Goal: Task Accomplishment & Management: Use online tool/utility

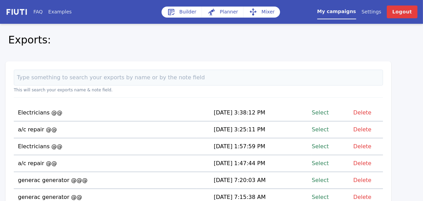
click at [324, 129] on link "Select" at bounding box center [320, 129] width 17 height 9
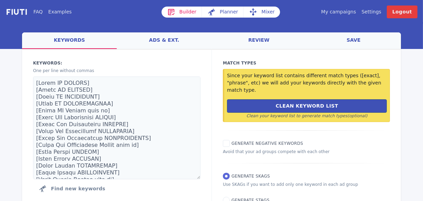
click at [262, 9] on link "Mixer" at bounding box center [262, 12] width 37 height 11
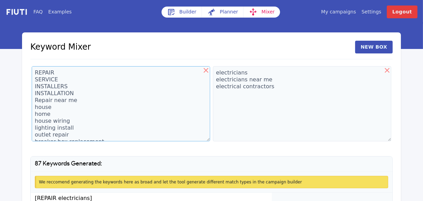
scroll to position [4, 0]
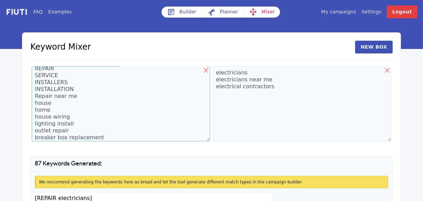
drag, startPoint x: 75, startPoint y: 138, endPoint x: 52, endPoint y: 132, distance: 24.3
click at [52, 132] on textarea "REPAIR SERVICE INSTALLERS INSTALLATION Repair near me house home house wiring l…" at bounding box center [121, 103] width 178 height 75
click at [204, 69] on icon at bounding box center [206, 70] width 8 height 8
type textarea "electricians electricians near me electrical contractors"
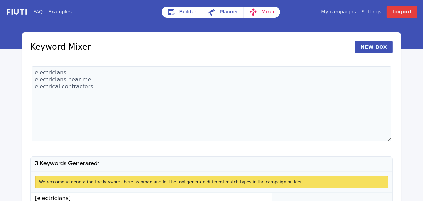
scroll to position [0, 0]
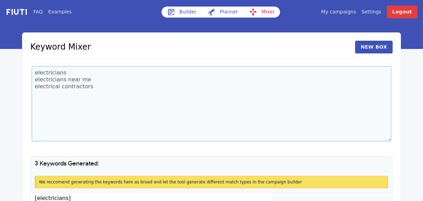
drag, startPoint x: 89, startPoint y: 87, endPoint x: 8, endPoint y: 69, distance: 83.1
click at [8, 69] on div "FAQ Examples Builder Planner Mixer My campaigns Price Settings Login Logout Key…" at bounding box center [211, 137] width 423 height 274
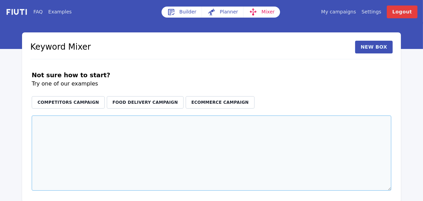
paste textarea "central air repair hvac system repair ac unit maintenance hvac specialist windo…"
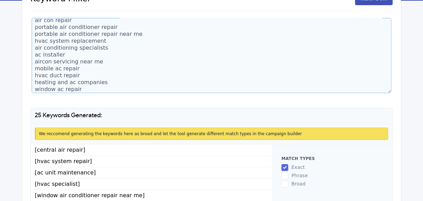
scroll to position [59, 0]
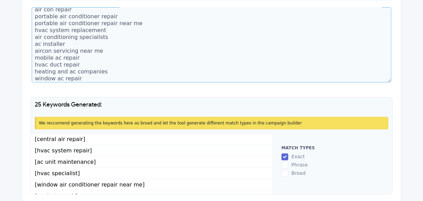
click at [72, 80] on textarea "central air repair hvac system repair ac unit maintenance hvac specialist windo…" at bounding box center [212, 44] width 360 height 75
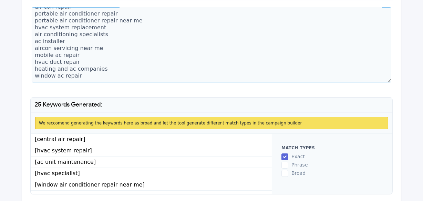
click at [81, 76] on textarea "central air repair hvac system repair ac unit maintenance hvac specialist windo…" at bounding box center [212, 44] width 360 height 75
drag, startPoint x: 81, startPoint y: 76, endPoint x: 44, endPoint y: 78, distance: 36.9
click at [44, 78] on textarea "central air repair hvac system repair ac unit maintenance hvac specialist windo…" at bounding box center [212, 44] width 360 height 75
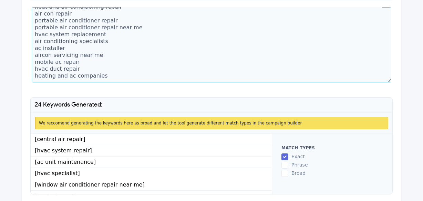
drag, startPoint x: 75, startPoint y: 55, endPoint x: 35, endPoint y: 55, distance: 40.3
click at [35, 55] on textarea "central air repair hvac system repair ac unit maintenance hvac specialist windo…" at bounding box center [212, 44] width 360 height 75
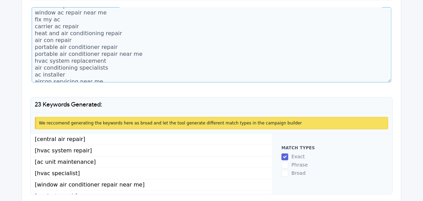
scroll to position [69, 0]
drag, startPoint x: 103, startPoint y: 70, endPoint x: 35, endPoint y: 67, distance: 67.6
click at [35, 67] on textarea "central air repair hvac system repair ac unit maintenance hvac specialist windo…" at bounding box center [212, 44] width 360 height 75
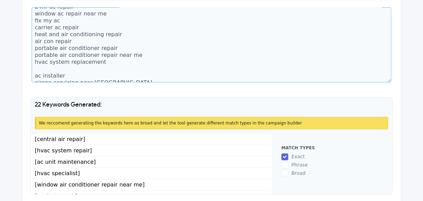
drag, startPoint x: 133, startPoint y: 57, endPoint x: 35, endPoint y: 50, distance: 98.4
click at [35, 50] on textarea "central air repair hvac system repair ac unit maintenance hvac specialist windo…" at bounding box center [212, 44] width 360 height 75
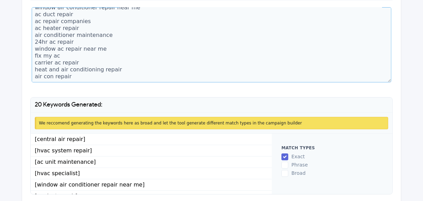
scroll to position [28, 0]
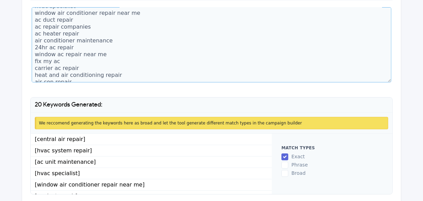
drag, startPoint x: 107, startPoint y: 55, endPoint x: 33, endPoint y: 54, distance: 73.4
click at [33, 54] on textarea "central air repair hvac system repair ac unit maintenance hvac specialist windo…" at bounding box center [212, 44] width 360 height 75
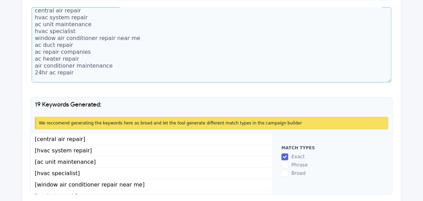
scroll to position [0, 0]
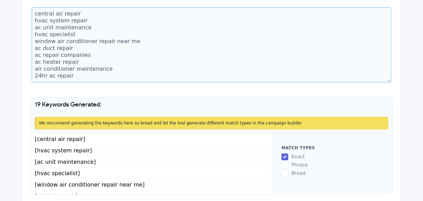
drag, startPoint x: 131, startPoint y: 40, endPoint x: 32, endPoint y: 43, distance: 98.2
click at [32, 43] on textarea "central air repair hvac system repair ac unit maintenance hvac specialist windo…" at bounding box center [212, 44] width 360 height 75
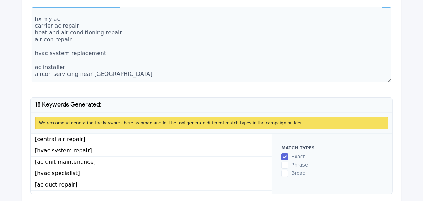
scroll to position [96, 0]
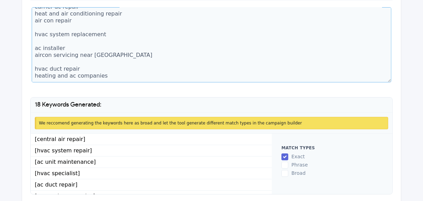
click at [115, 74] on textarea "central air repair hvac system repair ac unit maintenance hvac specialist ac du…" at bounding box center [212, 44] width 360 height 75
paste textarea "emergency ac repair best ac repair near me affordable ac repair near me afforda…"
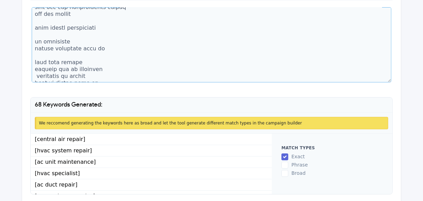
scroll to position [438, 0]
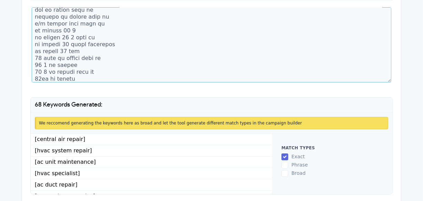
click at [84, 79] on textarea at bounding box center [212, 44] width 360 height 75
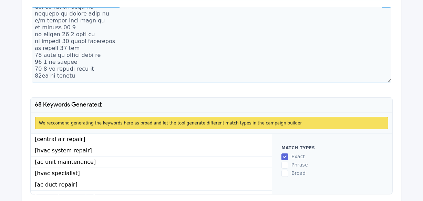
paste textarea "swamp cooler repair near me aircon servicing near me air cond repair near me sp…"
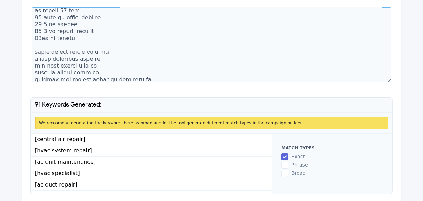
scroll to position [497, 0]
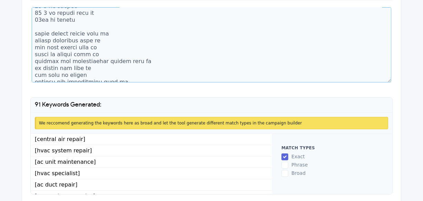
drag, startPoint x: 109, startPoint y: 35, endPoint x: 82, endPoint y: 34, distance: 26.5
click at [82, 35] on textarea at bounding box center [212, 44] width 360 height 75
click at [82, 34] on textarea at bounding box center [212, 44] width 360 height 75
click at [112, 30] on textarea at bounding box center [212, 44] width 360 height 75
drag, startPoint x: 109, startPoint y: 32, endPoint x: 34, endPoint y: 35, distance: 74.5
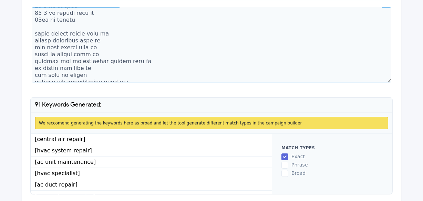
click at [34, 35] on textarea at bounding box center [212, 44] width 360 height 75
type textarea "central air repair hvac system repair ac unit maintenance hvac specialist ac du…"
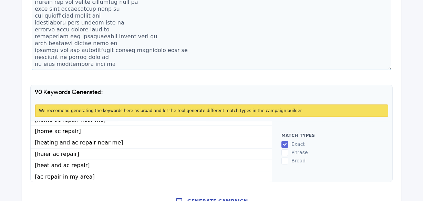
scroll to position [83, 0]
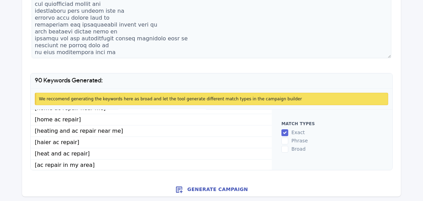
click at [218, 188] on button "Generate Campaign" at bounding box center [211, 190] width 379 height 14
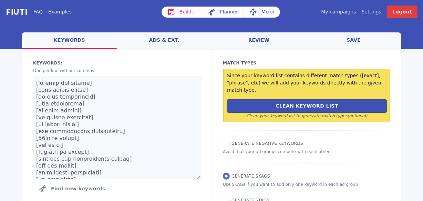
click at [164, 39] on link "ads & ext." at bounding box center [164, 40] width 95 height 17
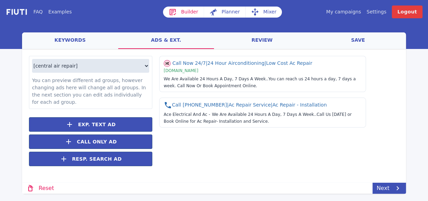
drag, startPoint x: 515, startPoint y: 2, endPoint x: 255, endPoint y: 171, distance: 310.1
click at [255, 171] on div "Call Now 24/7 | 24 Hour Airconditioning | Low Cost Ac Repair | [DOMAIN_NAME] We…" at bounding box center [275, 114] width 247 height 117
click at [263, 13] on link "Mixer" at bounding box center [263, 12] width 37 height 11
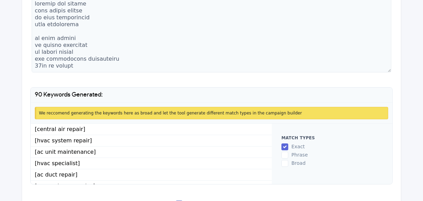
scroll to position [83, 0]
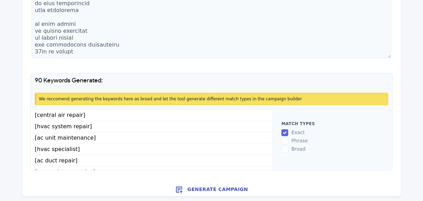
click at [223, 190] on button "Generate Campaign" at bounding box center [211, 190] width 379 height 14
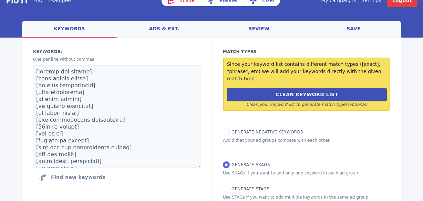
scroll to position [34, 0]
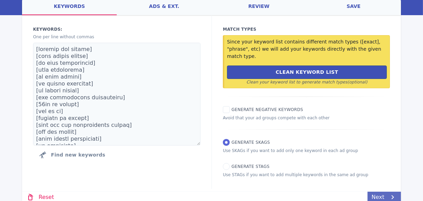
click at [383, 192] on link "Next" at bounding box center [384, 197] width 33 height 11
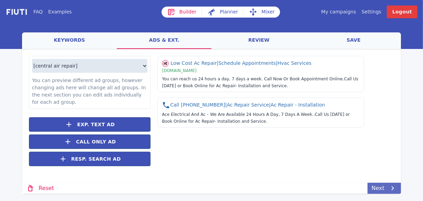
scroll to position [0, 0]
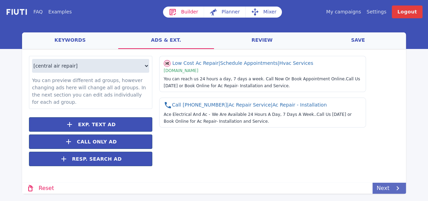
click at [388, 187] on link "Next" at bounding box center [388, 188] width 33 height 11
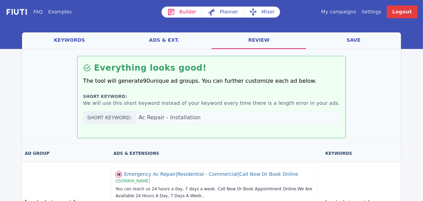
click at [355, 40] on link "save" at bounding box center [353, 40] width 95 height 17
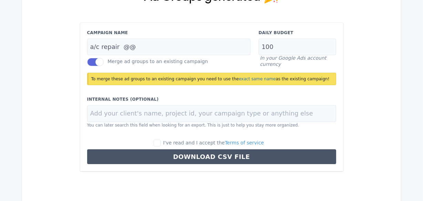
scroll to position [78, 0]
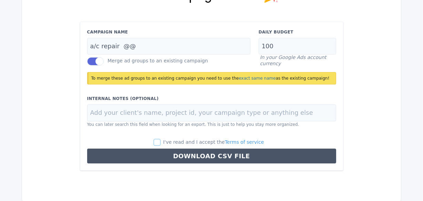
click at [161, 143] on input "I've read and I accept the Terms of service" at bounding box center [157, 142] width 7 height 7
checkbox input "true"
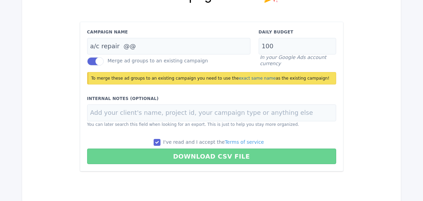
click at [205, 157] on button "Download CSV File" at bounding box center [211, 156] width 249 height 16
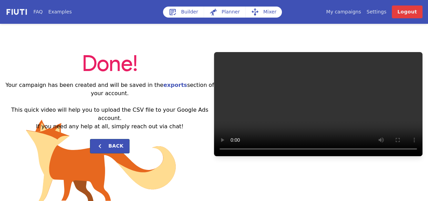
click at [352, 14] on link "My campaigns" at bounding box center [343, 11] width 35 height 7
